Goal: Transaction & Acquisition: Subscribe to service/newsletter

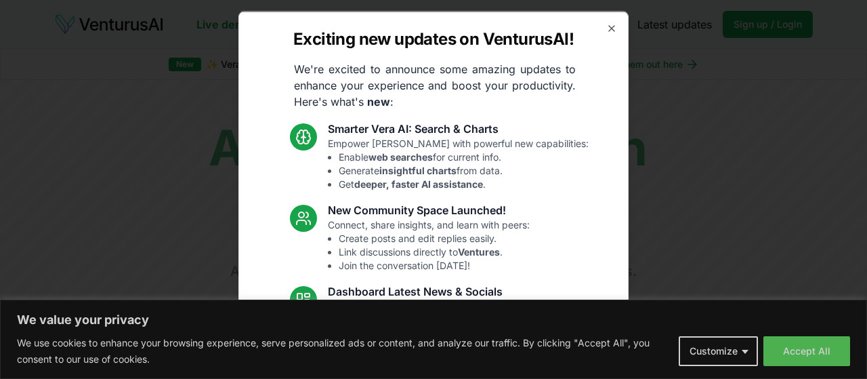
click at [795, 342] on body "We value your privacy We use cookies to enhance your browsing experience, serve…" at bounding box center [433, 189] width 867 height 379
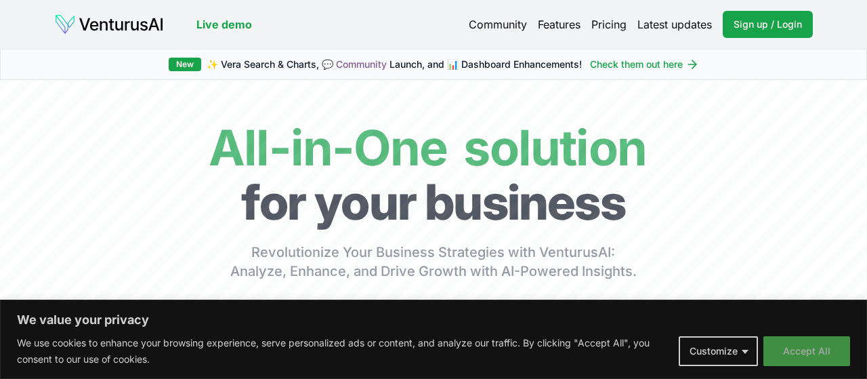
click at [826, 348] on button "Accept All" at bounding box center [806, 351] width 87 height 30
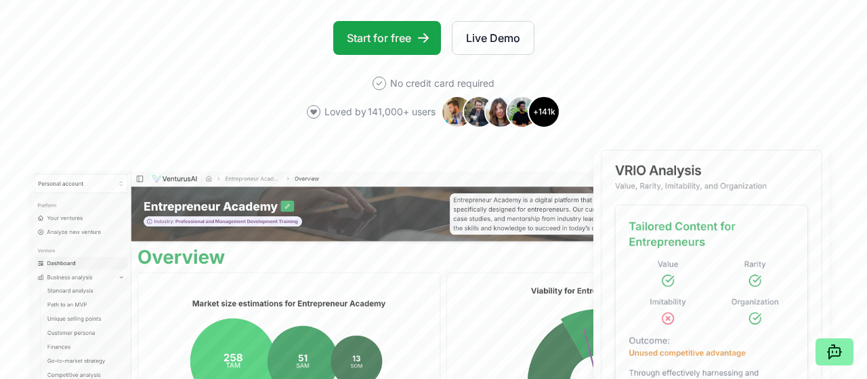
scroll to position [282, 0]
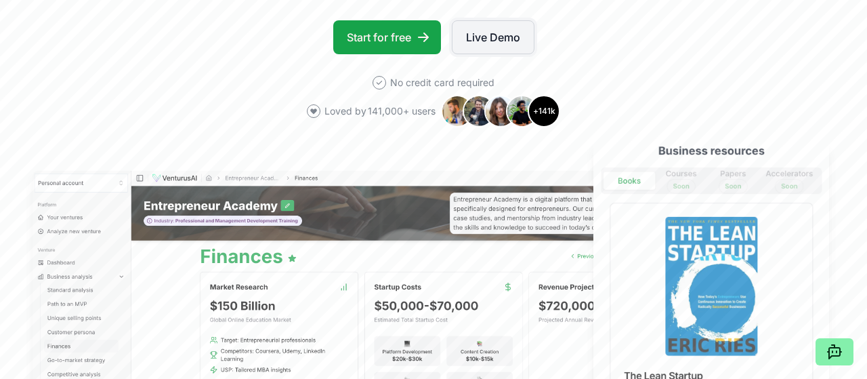
click at [479, 43] on link "Live Demo" at bounding box center [493, 37] width 83 height 34
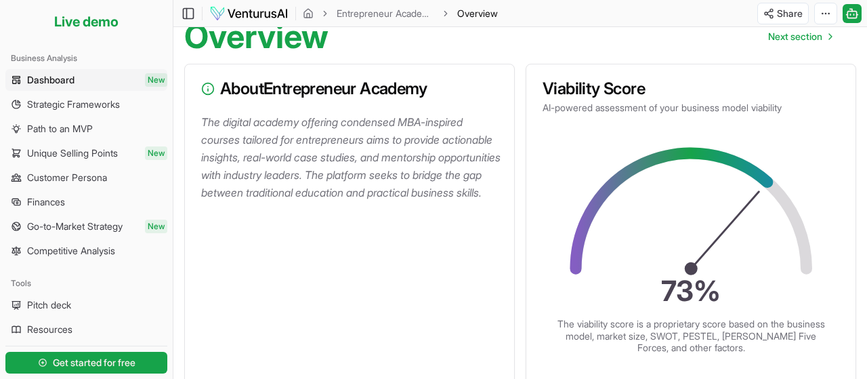
scroll to position [141, 0]
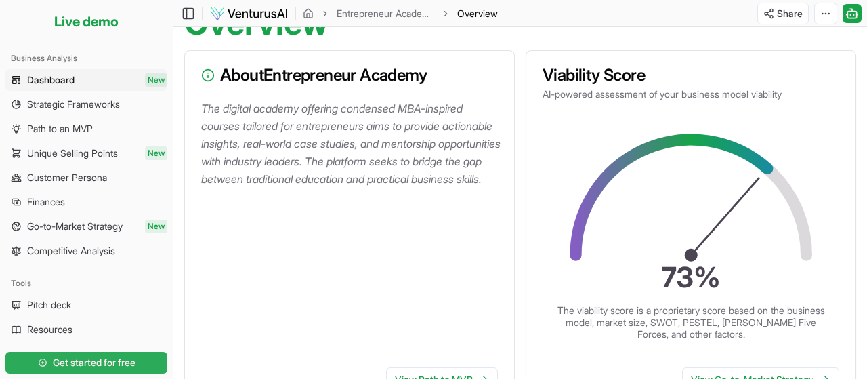
click at [77, 360] on span "Get started for free" at bounding box center [94, 363] width 83 height 14
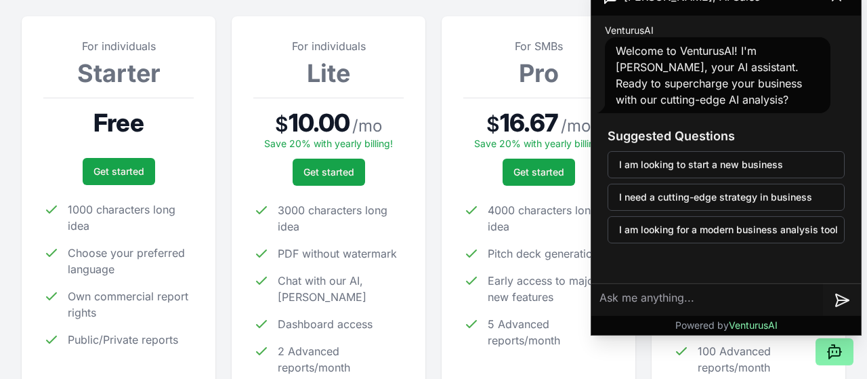
scroll to position [70, 0]
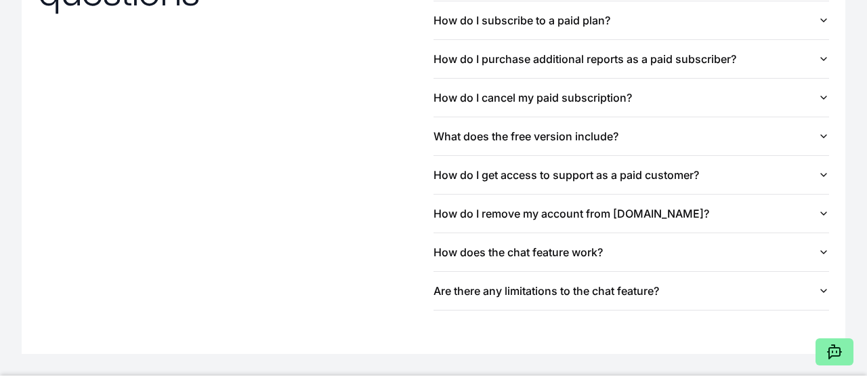
scroll to position [1746, 0]
